Goal: Check status: Verify the current state of an ongoing process or item

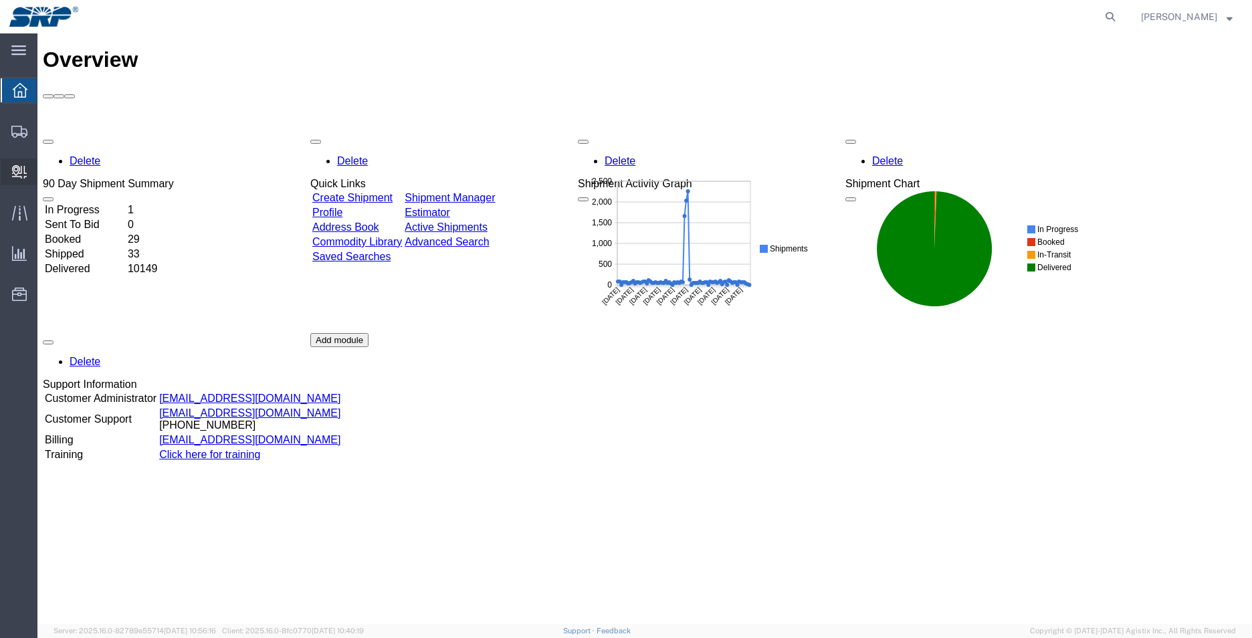
click at [46, 167] on span "Internal Delivery" at bounding box center [41, 172] width 9 height 27
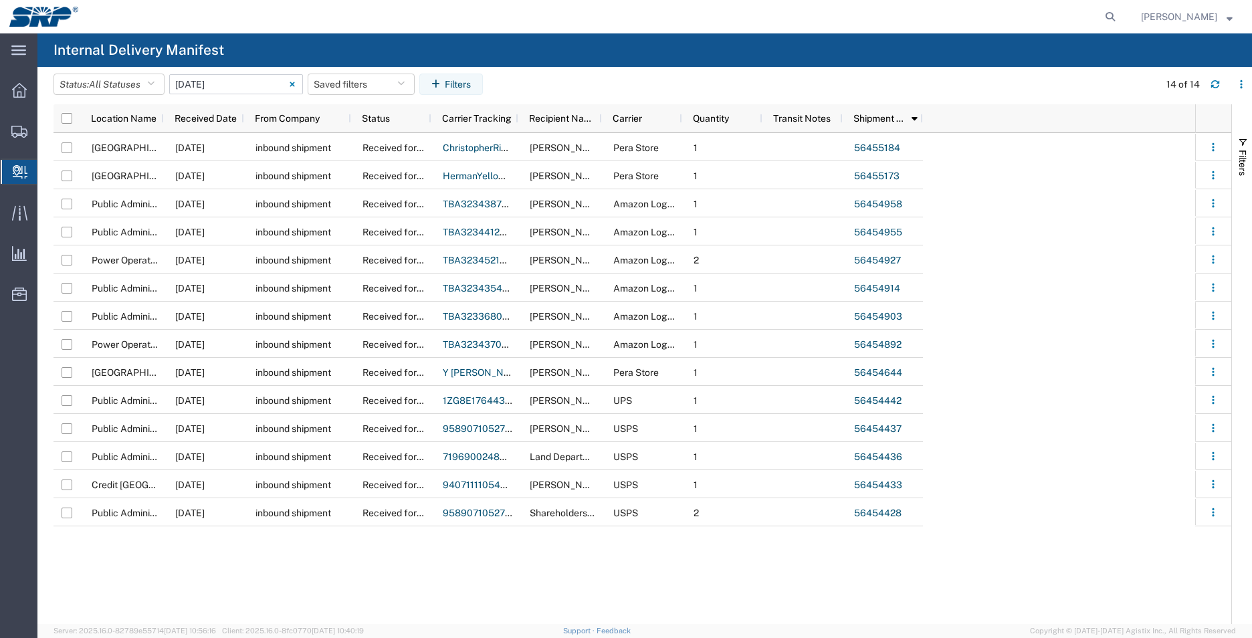
click at [227, 84] on input "[DATE] - [DATE]" at bounding box center [236, 84] width 134 height 20
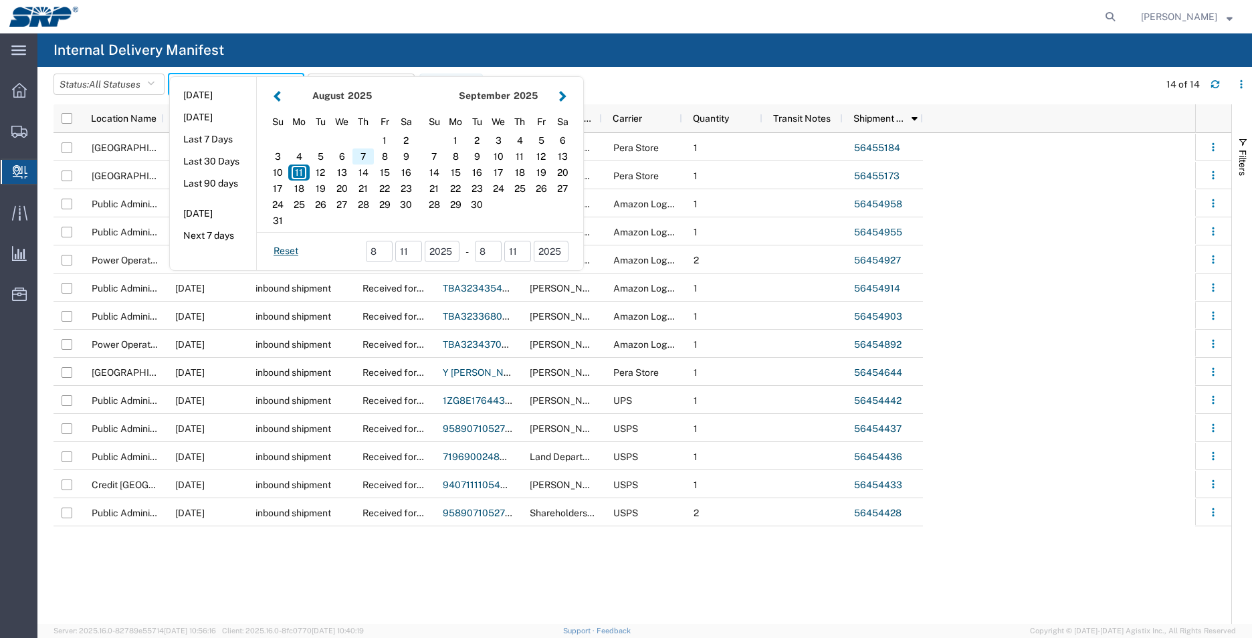
click at [369, 159] on div "7" at bounding box center [363, 157] width 21 height 16
click at [383, 157] on div "8" at bounding box center [384, 157] width 21 height 16
type input "08 07 - 08, 2025"
type input "[DATE] - [DATE]"
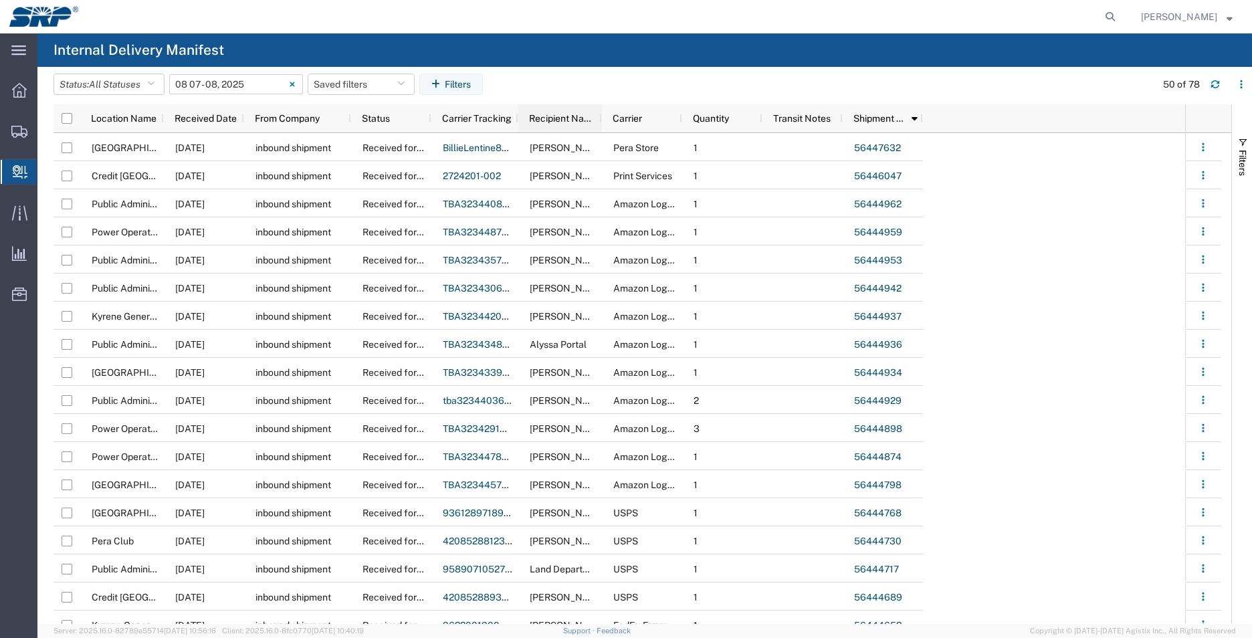
click at [574, 116] on span "Recipient Name" at bounding box center [563, 118] width 68 height 11
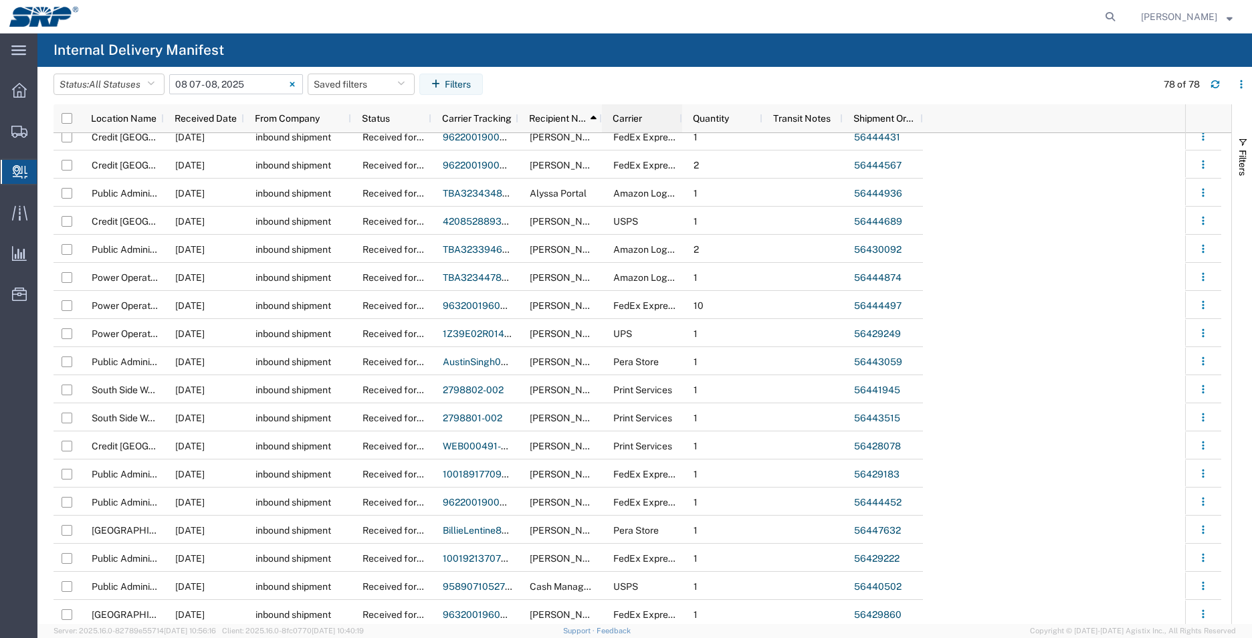
click at [602, 118] on div "Carrier" at bounding box center [642, 118] width 80 height 28
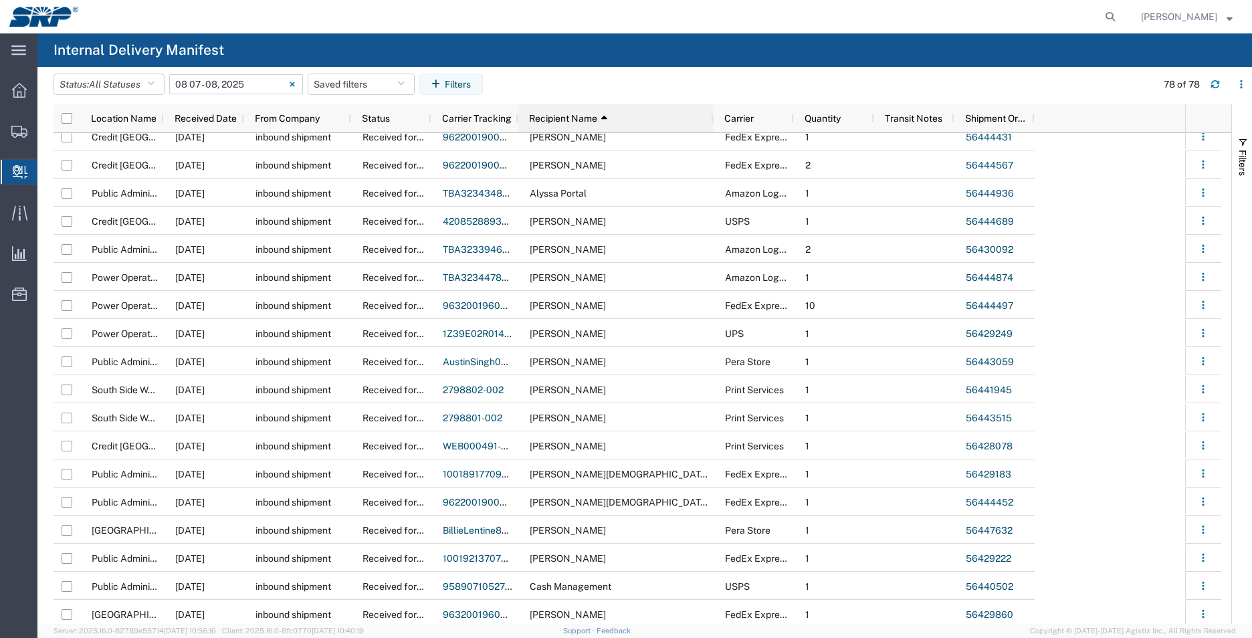
drag, startPoint x: 599, startPoint y: 117, endPoint x: 711, endPoint y: 118, distance: 111.7
click at [711, 118] on div at bounding box center [713, 118] width 5 height 28
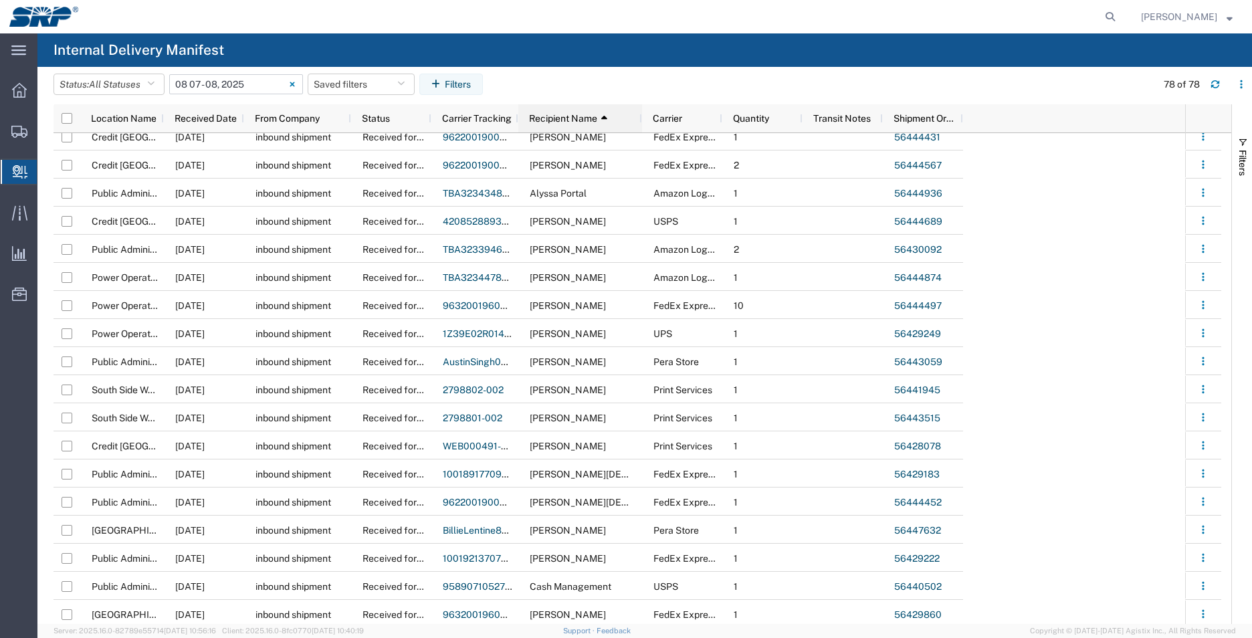
drag, startPoint x: 711, startPoint y: 118, endPoint x: 640, endPoint y: 127, distance: 72.1
click at [640, 127] on div at bounding box center [641, 118] width 5 height 28
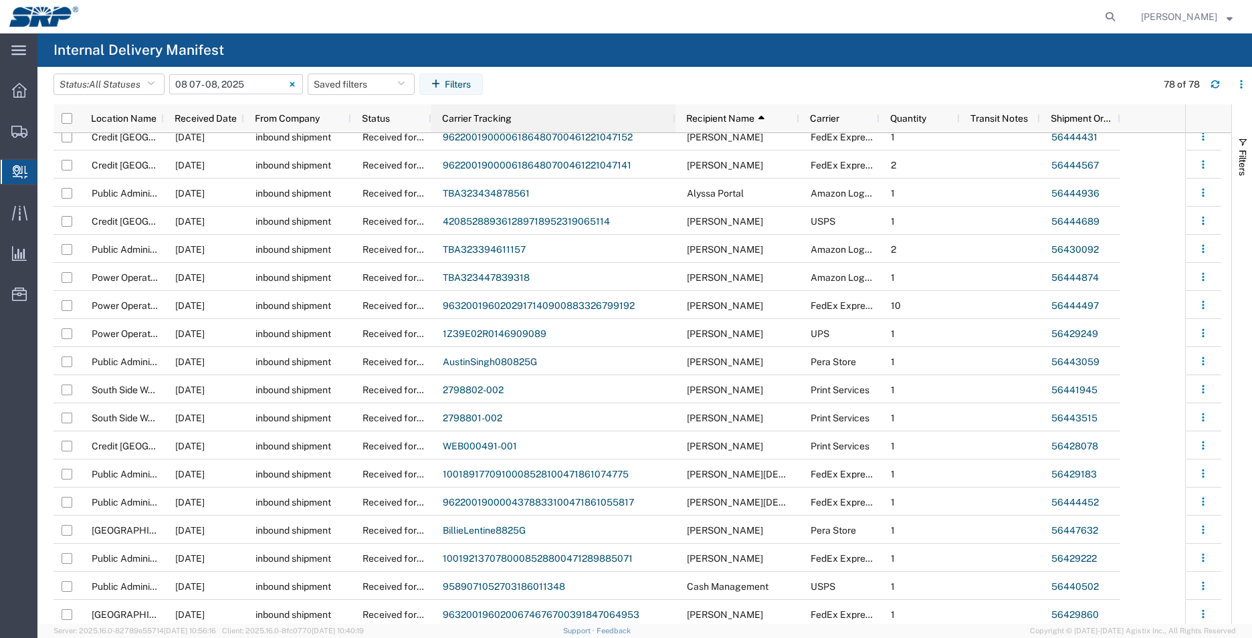
drag, startPoint x: 516, startPoint y: 116, endPoint x: 673, endPoint y: 116, distance: 157.2
click at [673, 116] on div at bounding box center [674, 118] width 5 height 28
